Goal: Obtain resource: Obtain resource

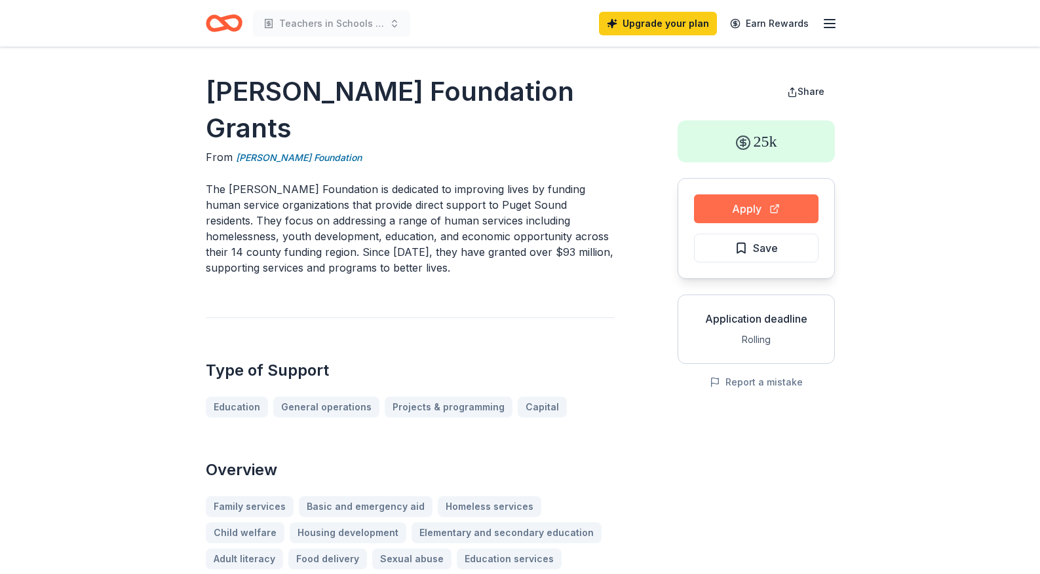
click at [711, 210] on button "Apply" at bounding box center [756, 209] width 124 height 29
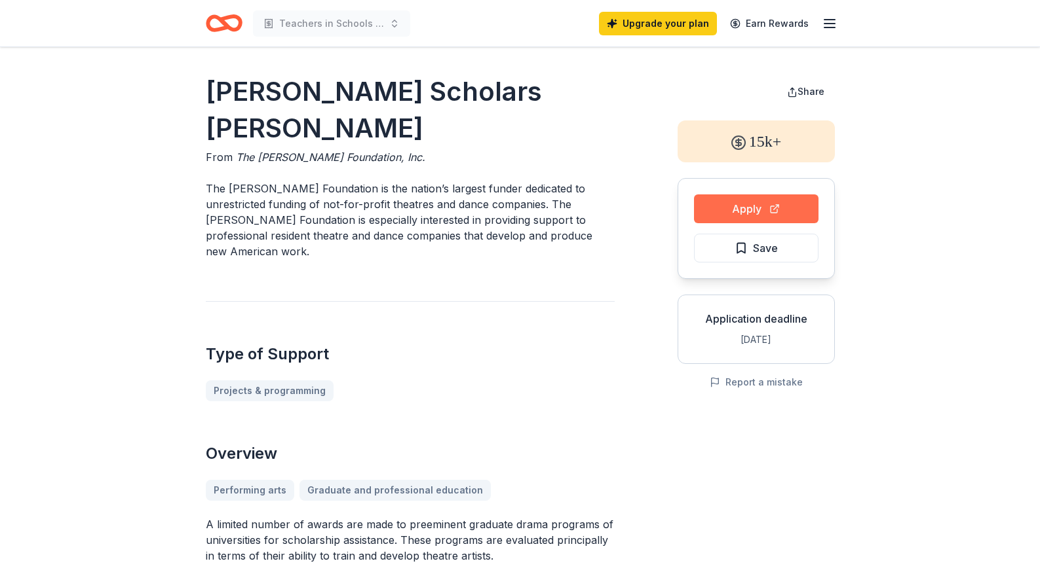
click at [729, 204] on button "Apply" at bounding box center [756, 209] width 124 height 29
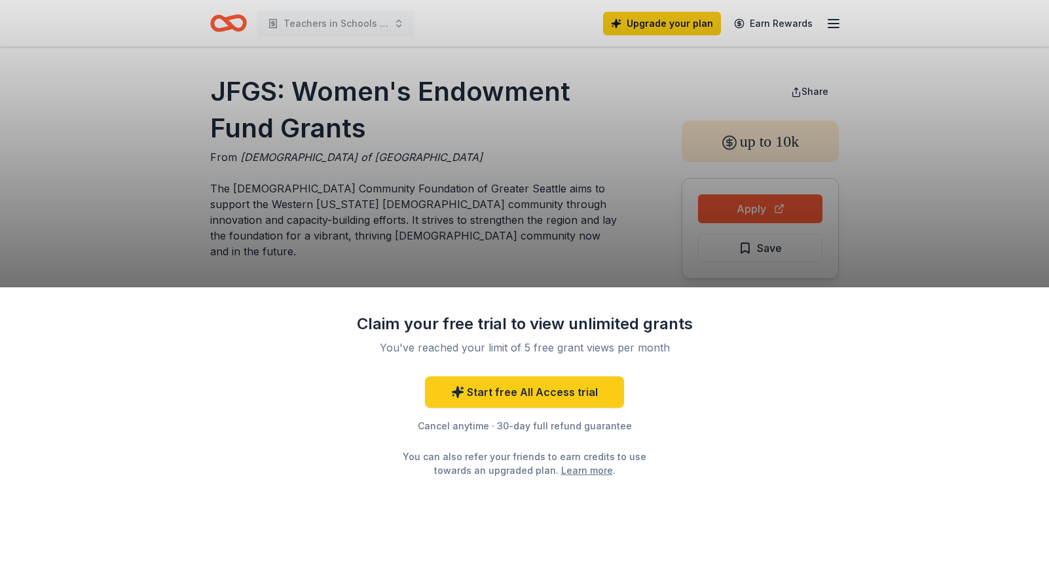
click at [671, 255] on div "Claim your free trial to view unlimited grants You've reached your limit of 5 f…" at bounding box center [524, 287] width 1049 height 574
